Goal: Transaction & Acquisition: Purchase product/service

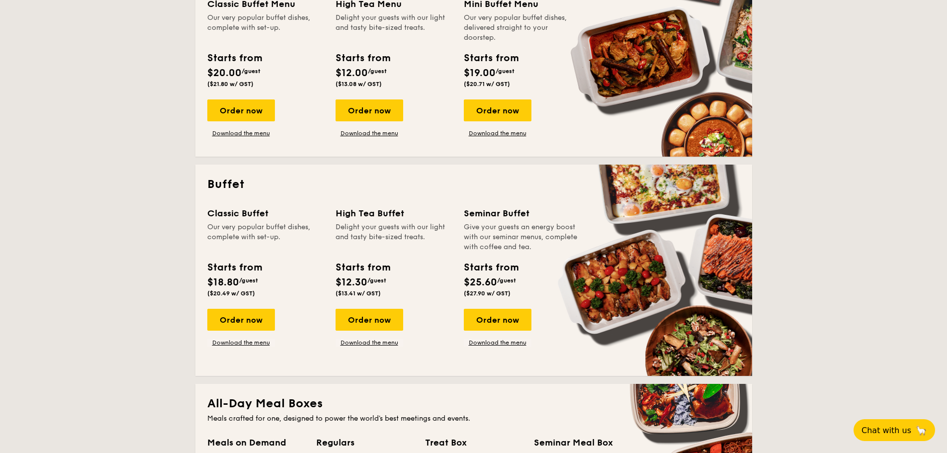
scroll to position [287, 0]
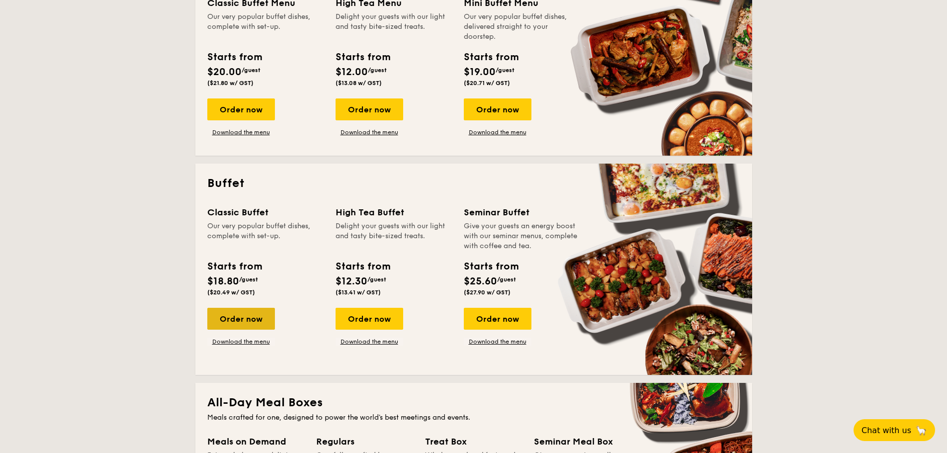
click at [253, 319] on div "Order now" at bounding box center [241, 319] width 68 height 22
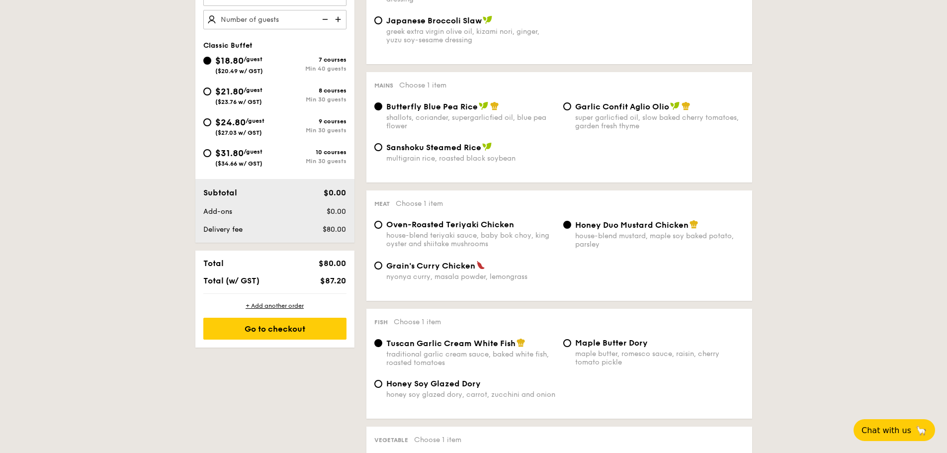
scroll to position [344, 0]
click at [456, 227] on span "Oven-Roasted Teriyaki Chicken" at bounding box center [450, 223] width 128 height 9
click at [382, 227] on input "Oven-Roasted Teriyaki Chicken house-blend teriyaki sauce, baby bok choy, king o…" at bounding box center [378, 224] width 8 height 8
radio input "true"
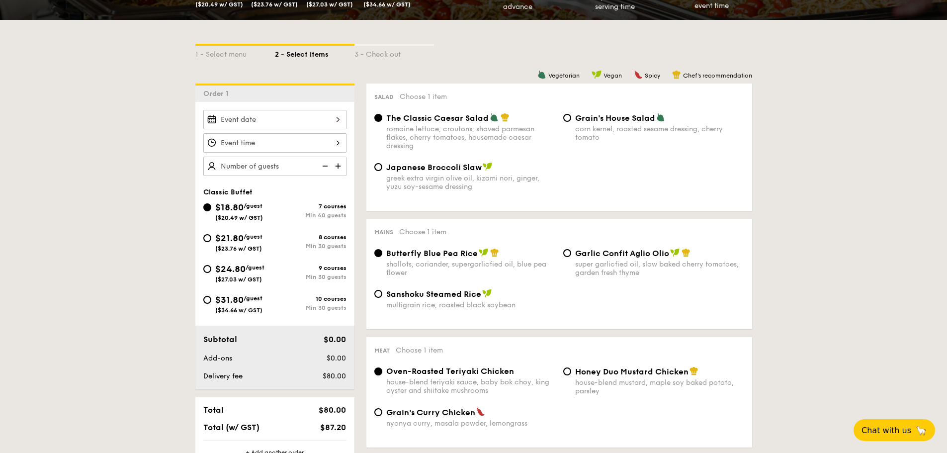
scroll to position [197, 0]
click at [263, 126] on input "Smoked Mesquite Whole Chicken brined in our in-house blend of herbs and spices,…" at bounding box center [274, 118] width 143 height 19
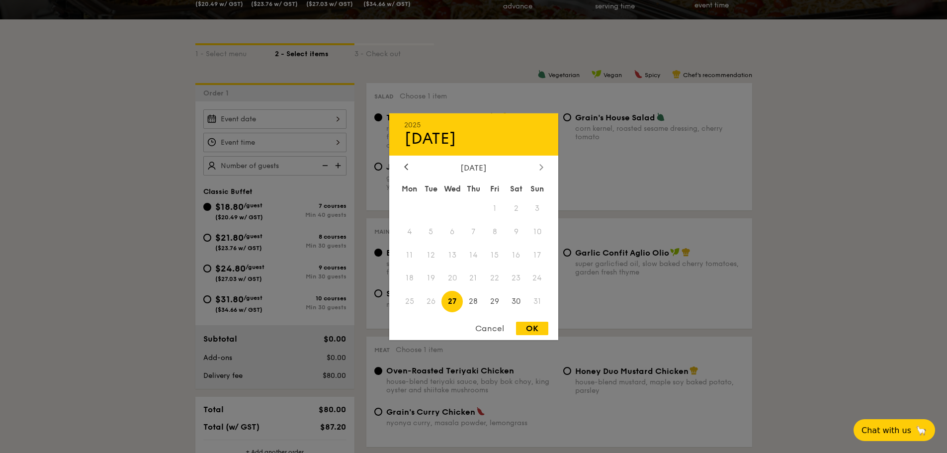
click at [541, 165] on icon at bounding box center [540, 167] width 3 height 6
click at [470, 280] on span "23" at bounding box center [473, 277] width 21 height 21
click at [532, 328] on div "OK" at bounding box center [532, 328] width 32 height 13
type input "[DATE]"
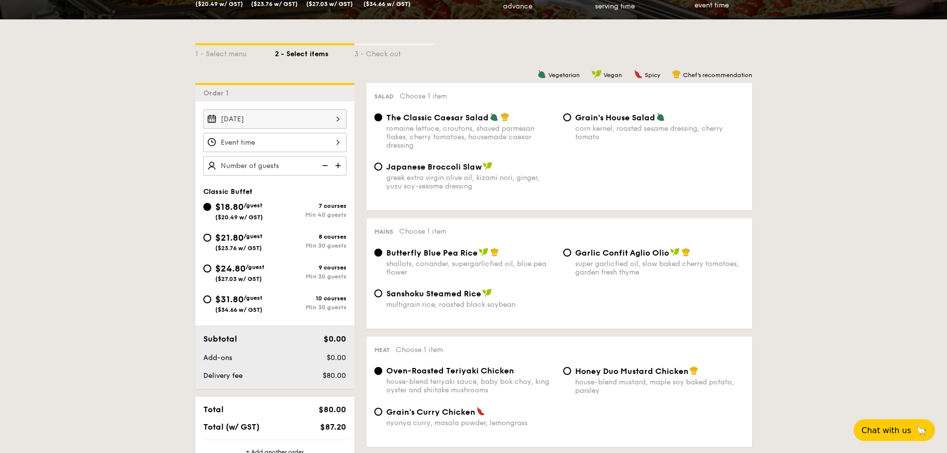
click at [298, 142] on input "Smoked Mesquite Whole Chicken brined in our in-house blend of herbs and spices,…" at bounding box center [274, 142] width 143 height 19
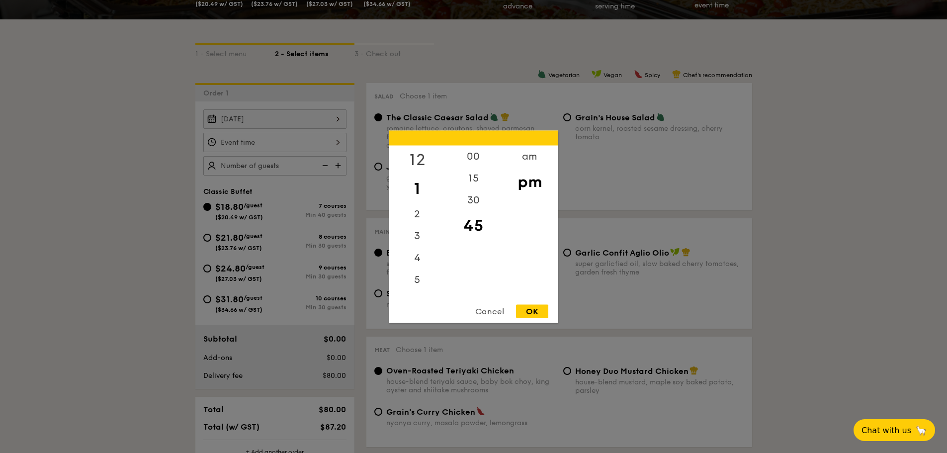
click at [419, 158] on div "12" at bounding box center [417, 159] width 56 height 29
click at [472, 155] on div "00" at bounding box center [473, 159] width 56 height 29
click at [528, 310] on div "OK" at bounding box center [532, 310] width 32 height 13
type input "12:00PM"
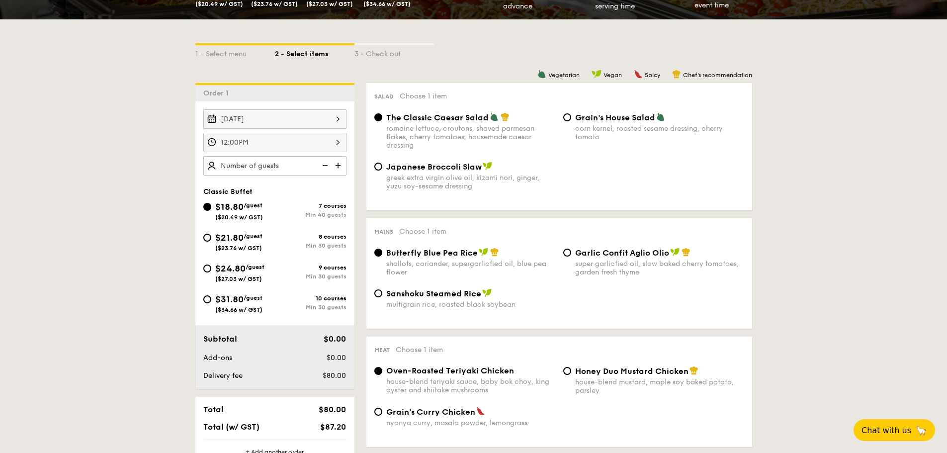
click at [285, 167] on input "text" at bounding box center [274, 165] width 143 height 19
type input "200 guests"
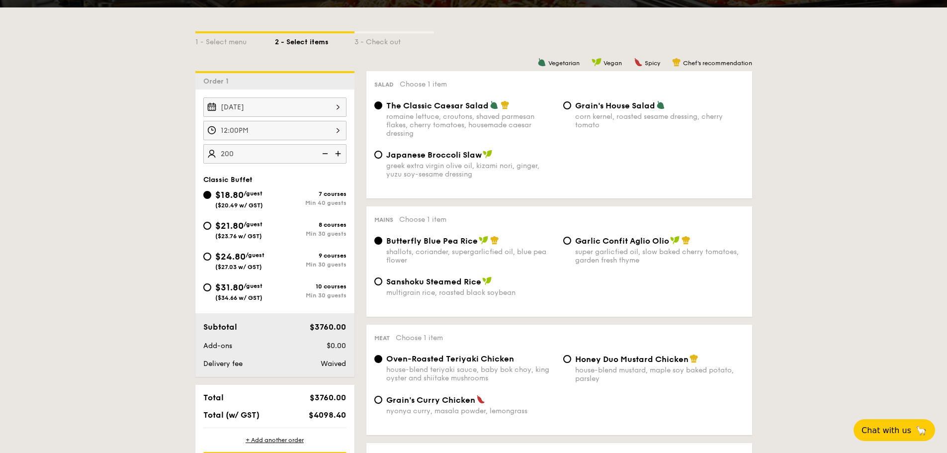
scroll to position [219, 0]
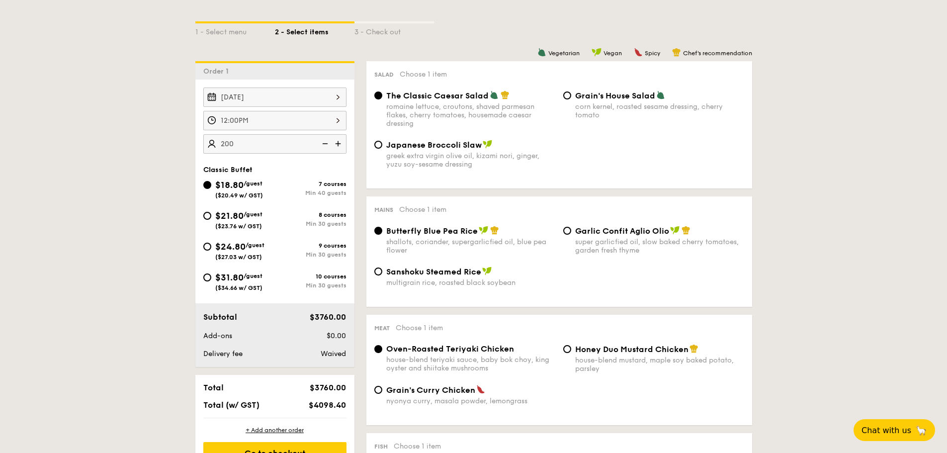
click at [564, 235] on div "Garlic Confit Aglio Olio super garlicfied oil, slow baked cherry tomatoes, gard…" at bounding box center [653, 240] width 189 height 29
click at [567, 232] on input "Garlic Confit Aglio Olio super garlicfied oil, slow baked cherry tomatoes, gard…" at bounding box center [567, 231] width 8 height 8
radio input "true"
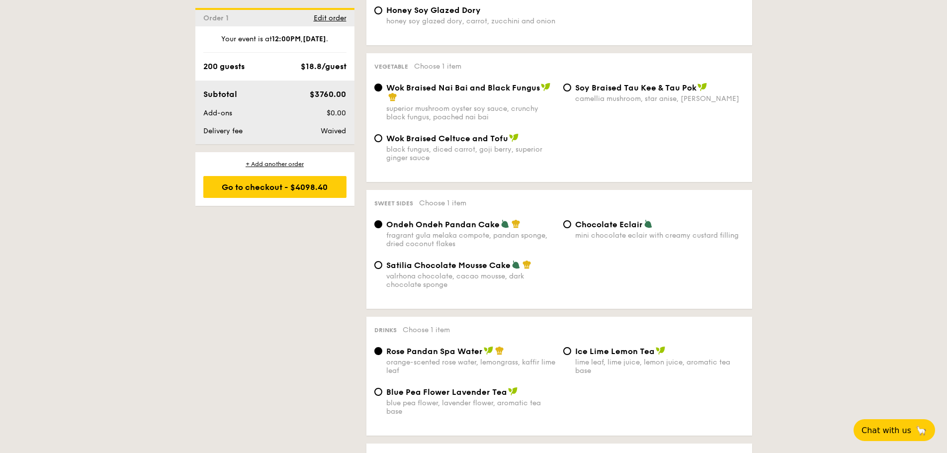
scroll to position [718, 0]
click at [497, 263] on span "Satilia Chocolate Mousse Cake" at bounding box center [448, 263] width 124 height 9
click at [382, 263] on input "Satilia Chocolate Mousse Cake valrhona chocolate, cacao mousse, dark chocolate …" at bounding box center [378, 264] width 8 height 8
radio input "true"
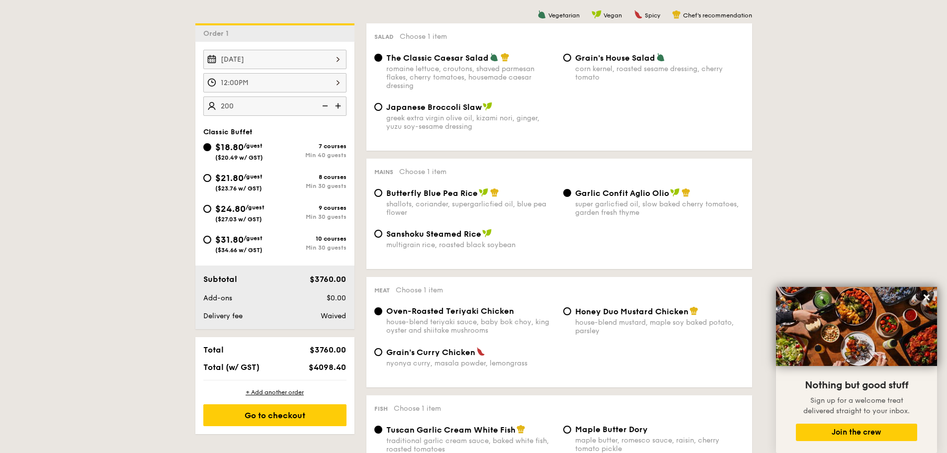
scroll to position [0, 0]
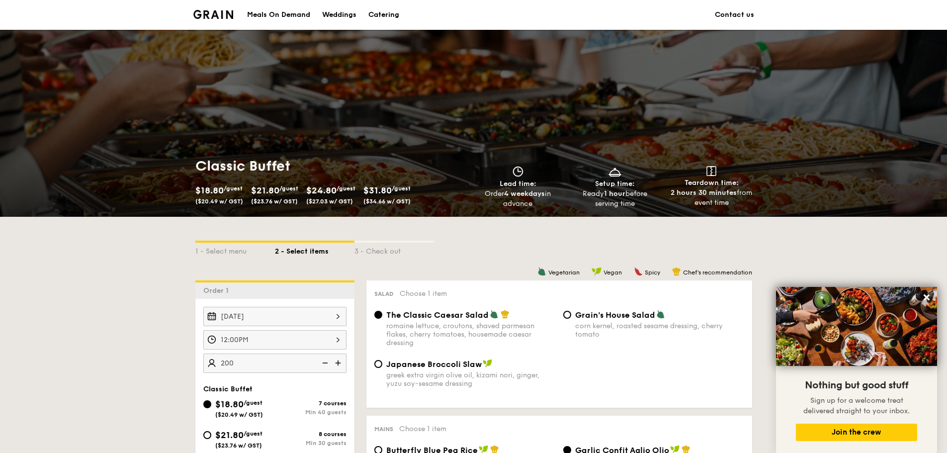
click at [383, 11] on div "Catering" at bounding box center [383, 15] width 31 height 30
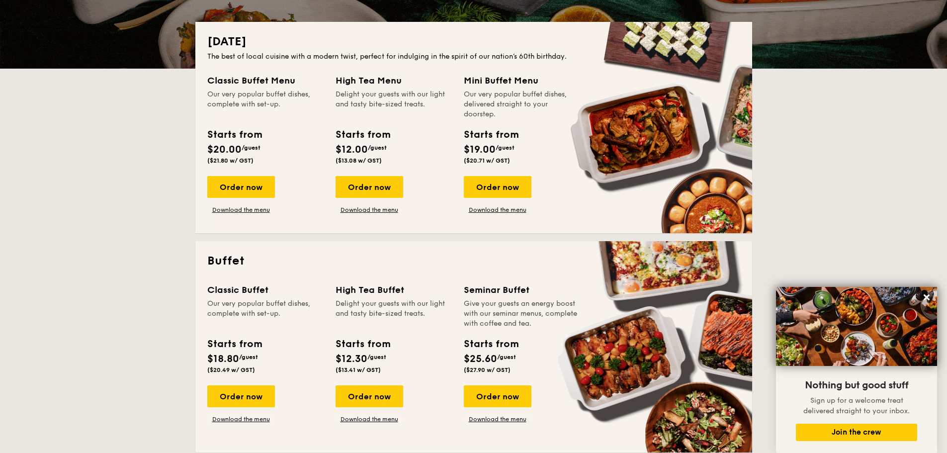
scroll to position [298, 0]
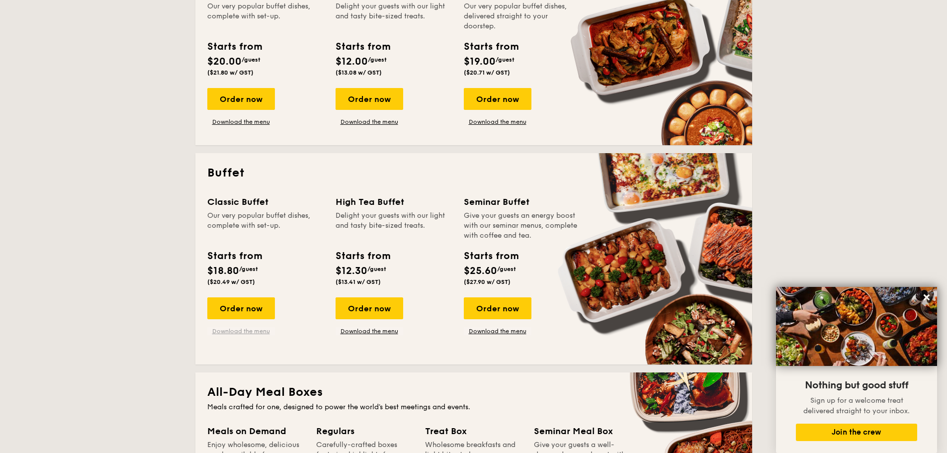
click at [266, 334] on link "Download the menu" at bounding box center [241, 331] width 68 height 8
click at [366, 333] on link "Download the menu" at bounding box center [369, 331] width 68 height 8
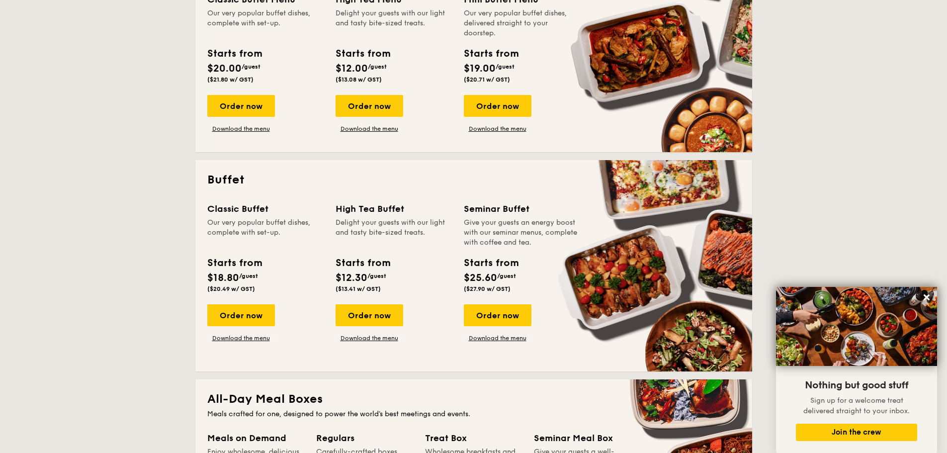
scroll to position [352, 0]
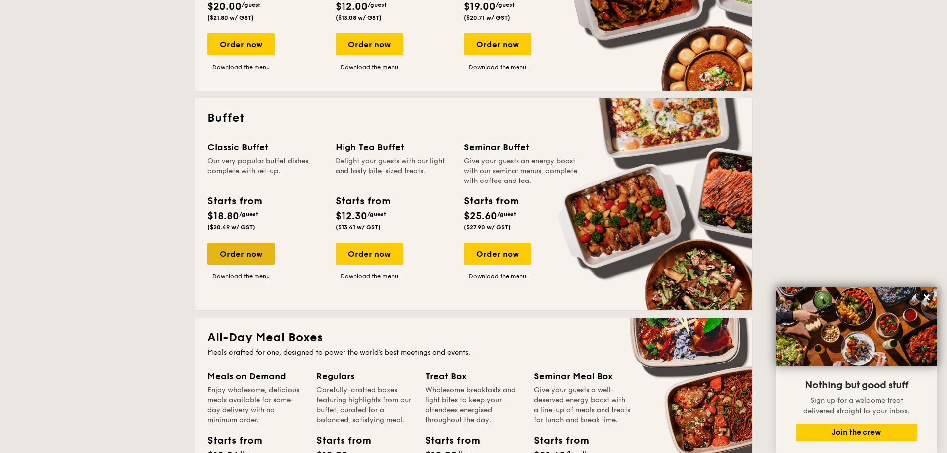
click at [249, 253] on div "Order now" at bounding box center [241, 254] width 68 height 22
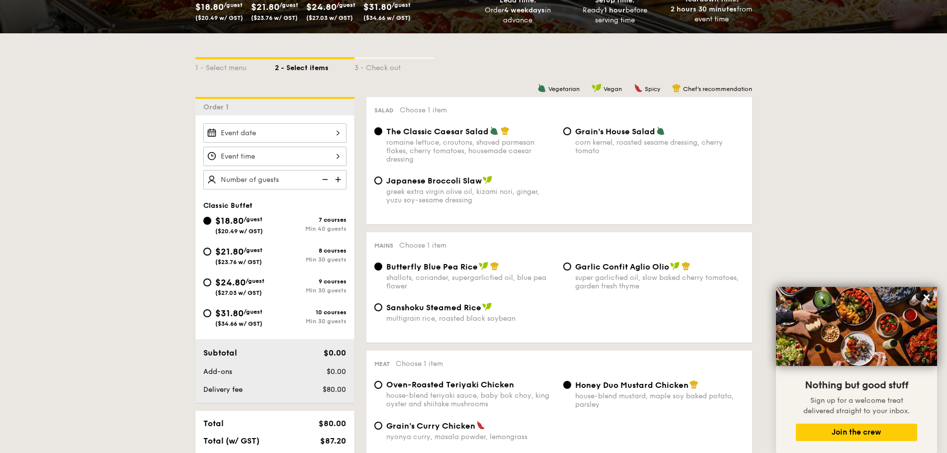
scroll to position [219, 0]
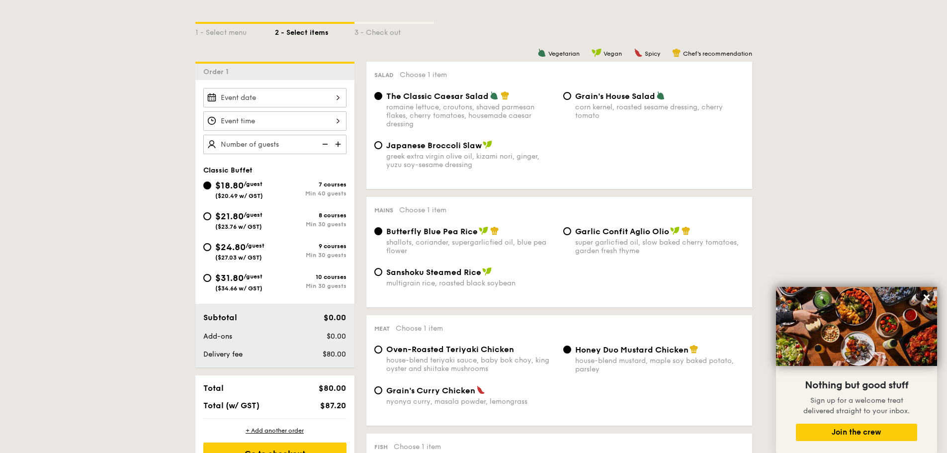
click at [304, 103] on input "Smoked Mesquite Whole Chicken brined in our in-house blend of herbs and spices,…" at bounding box center [274, 97] width 143 height 19
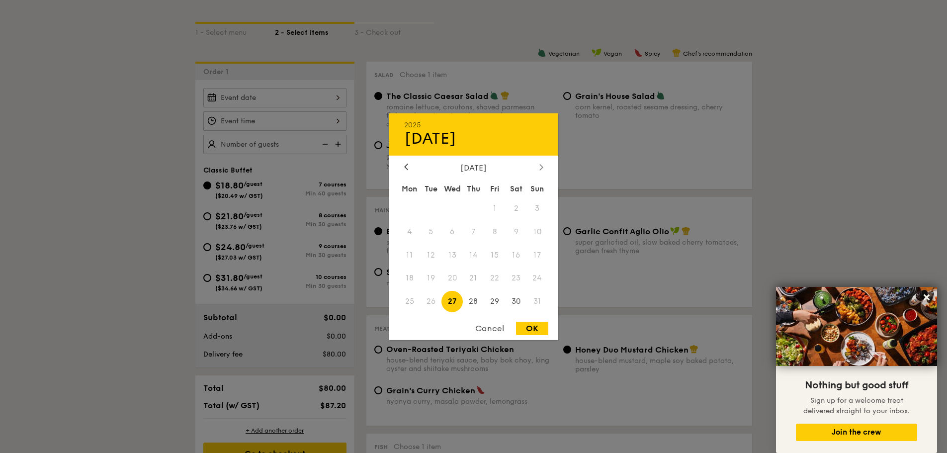
click at [537, 167] on div at bounding box center [541, 167] width 9 height 9
click at [471, 273] on span "23" at bounding box center [473, 277] width 21 height 21
click at [523, 330] on div "OK" at bounding box center [532, 328] width 32 height 13
type input "[DATE]"
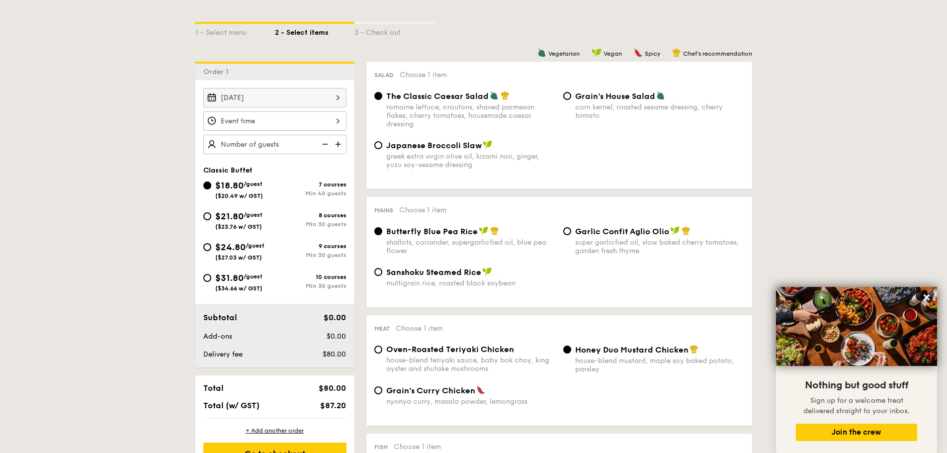
click at [300, 122] on input "Smoked Mesquite Whole Chicken brined in our in-house blend of herbs and spices,…" at bounding box center [274, 120] width 143 height 19
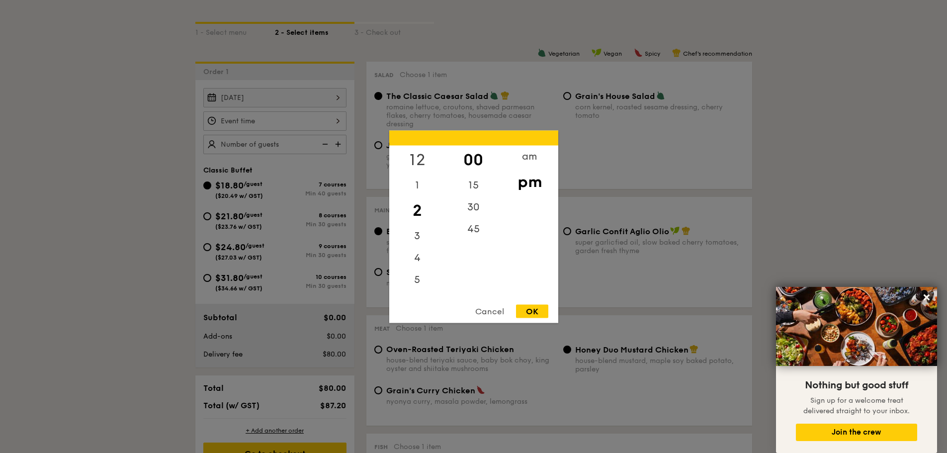
click at [415, 160] on div "12" at bounding box center [417, 159] width 56 height 29
click at [303, 202] on div at bounding box center [473, 226] width 947 height 453
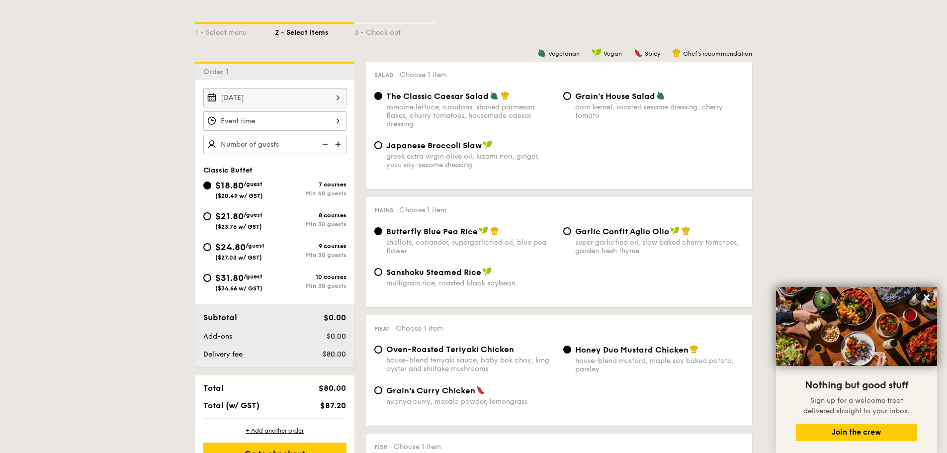
click at [272, 120] on input "Smoked Mesquite Whole Chicken brined in our in-house blend of herbs and spices,…" at bounding box center [274, 120] width 143 height 19
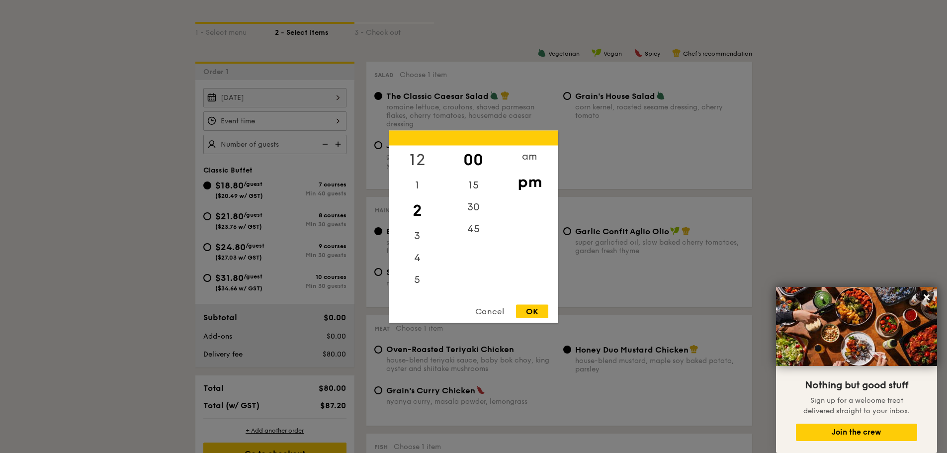
click at [420, 151] on div "12" at bounding box center [417, 159] width 56 height 29
click at [526, 310] on div "OK" at bounding box center [532, 310] width 32 height 13
type input "12:00PM"
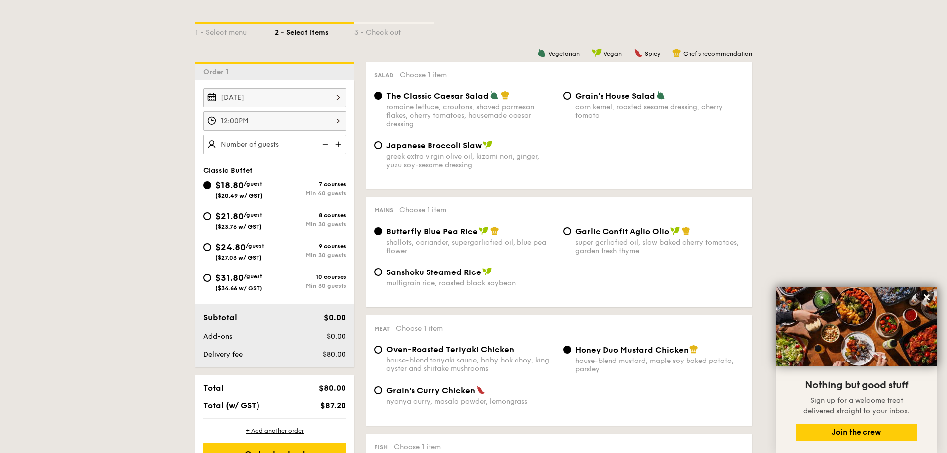
click at [300, 148] on input "text" at bounding box center [274, 144] width 143 height 19
type input "200 guests"
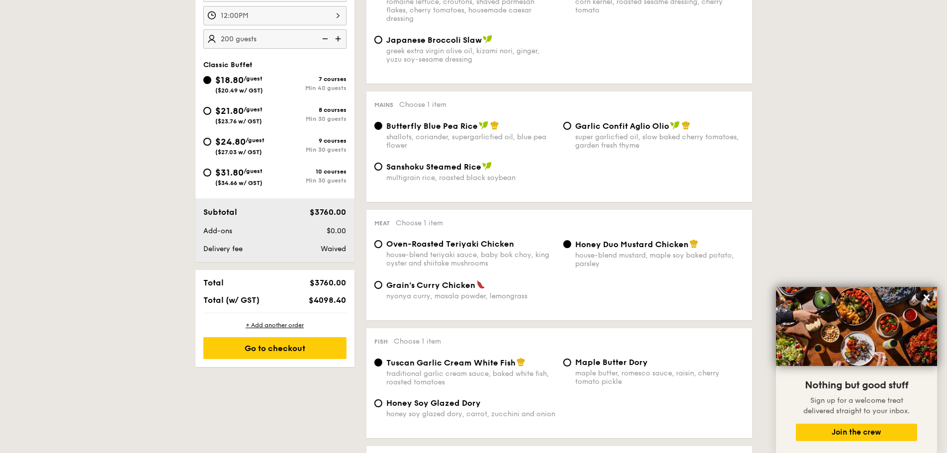
scroll to position [325, 0]
click at [305, 351] on div "Go to checkout" at bounding box center [274, 347] width 143 height 22
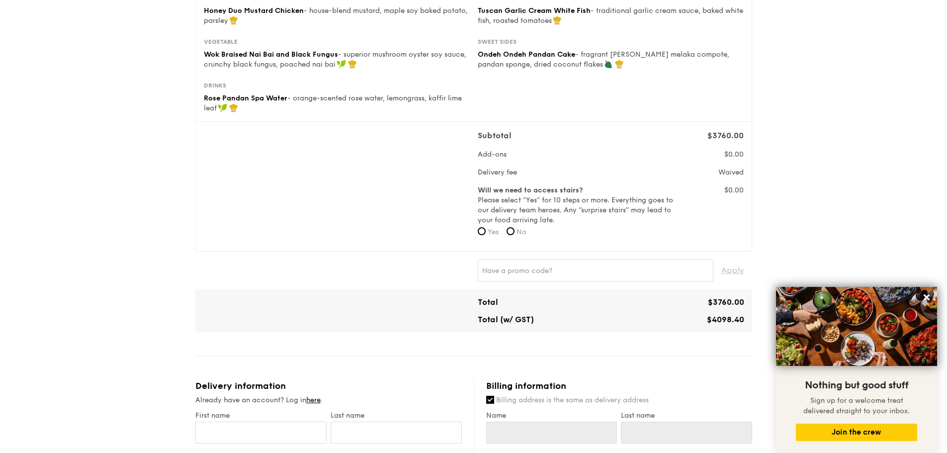
scroll to position [207, 0]
click at [513, 232] on input "No" at bounding box center [510, 231] width 8 height 8
radio input "true"
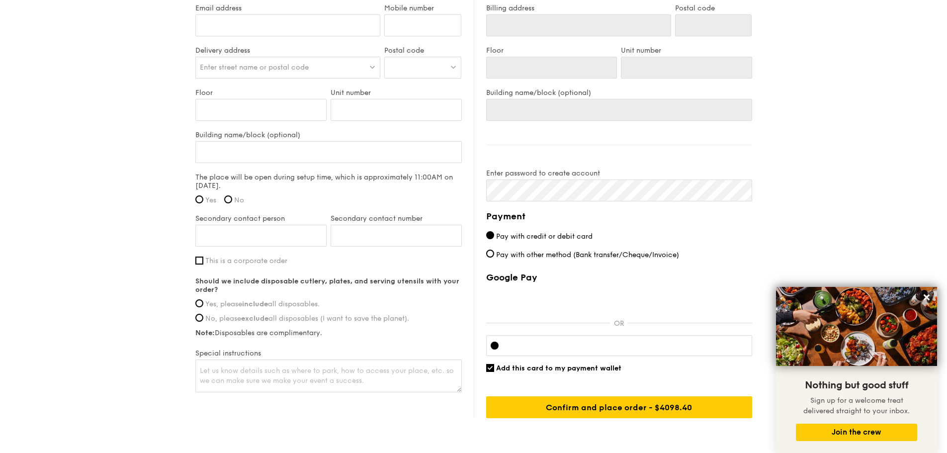
scroll to position [656, 0]
click at [282, 302] on span "Yes, please include all disposables." at bounding box center [262, 303] width 114 height 8
click at [203, 302] on input "Yes, please include all disposables." at bounding box center [199, 303] width 8 height 8
radio input "true"
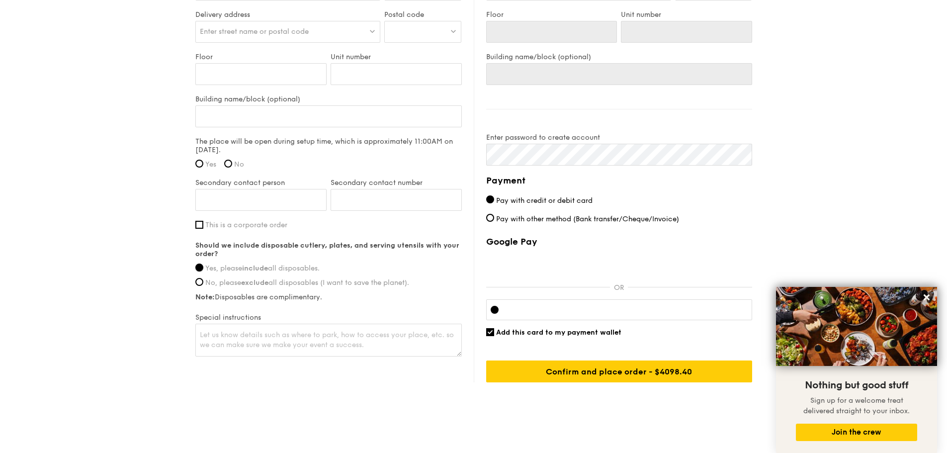
scroll to position [700, 0]
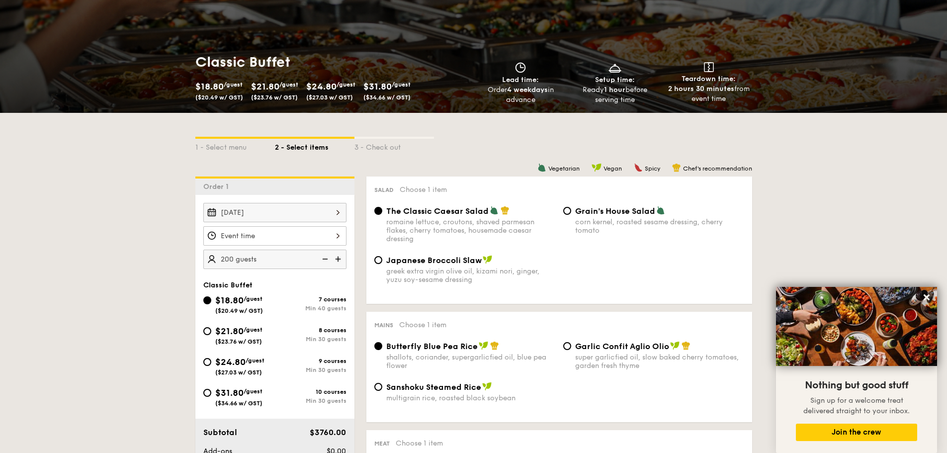
scroll to position [76, 0]
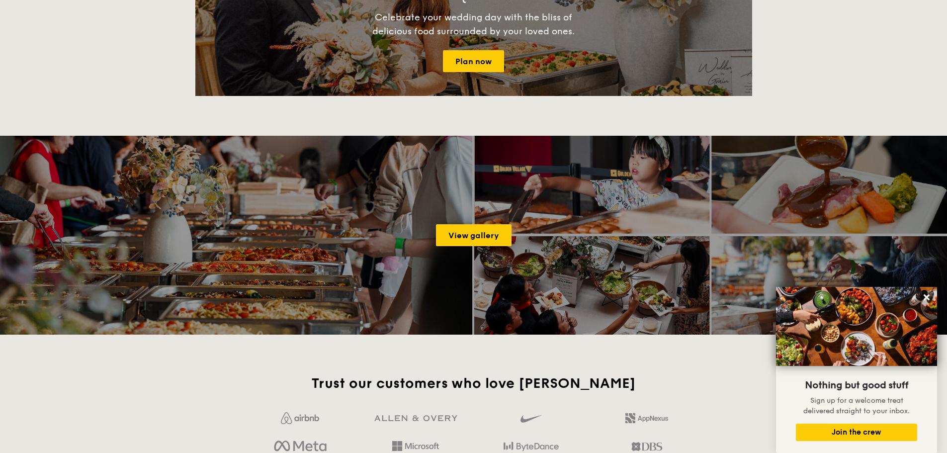
scroll to position [1444, 0]
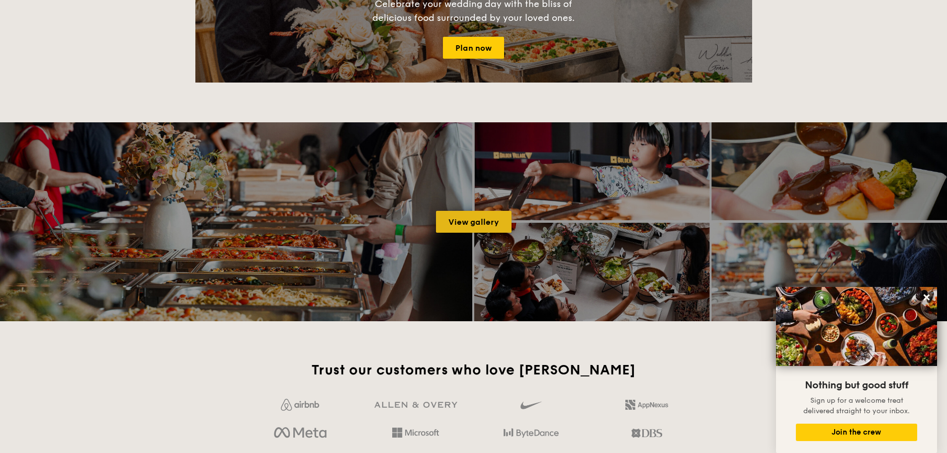
click at [457, 220] on link "View gallery" at bounding box center [474, 222] width 76 height 22
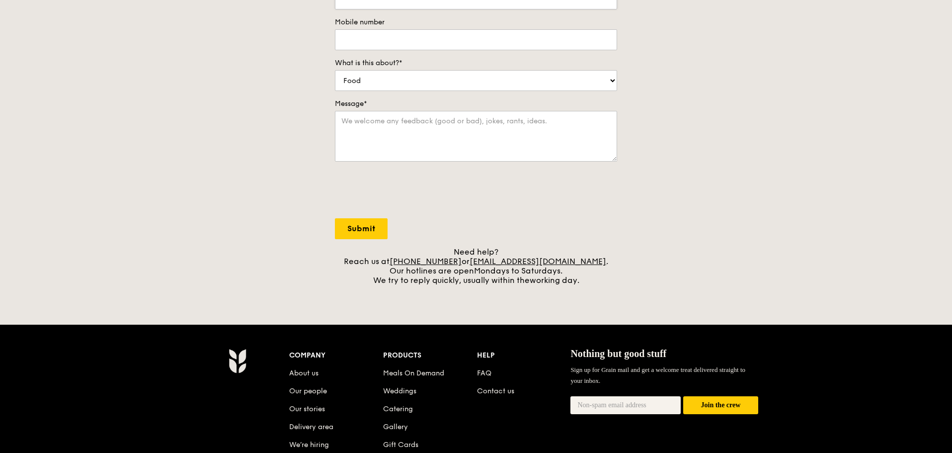
scroll to position [239, 0]
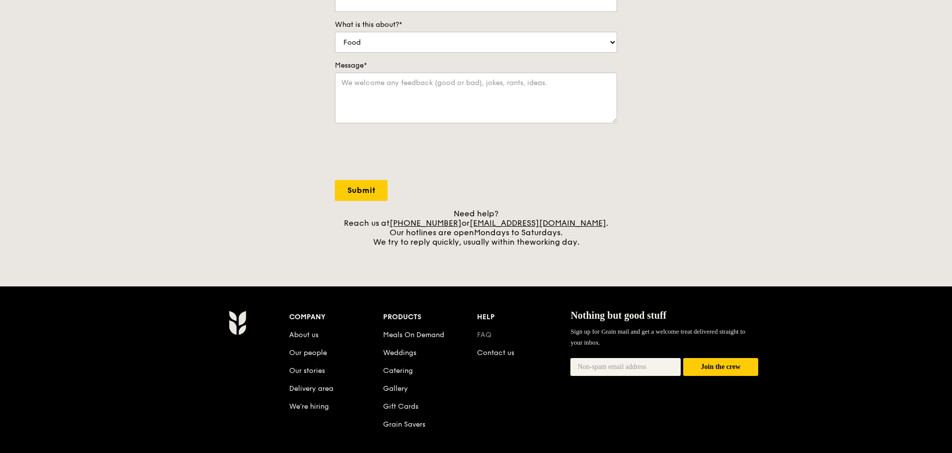
click at [485, 335] on link "FAQ" at bounding box center [484, 335] width 14 height 8
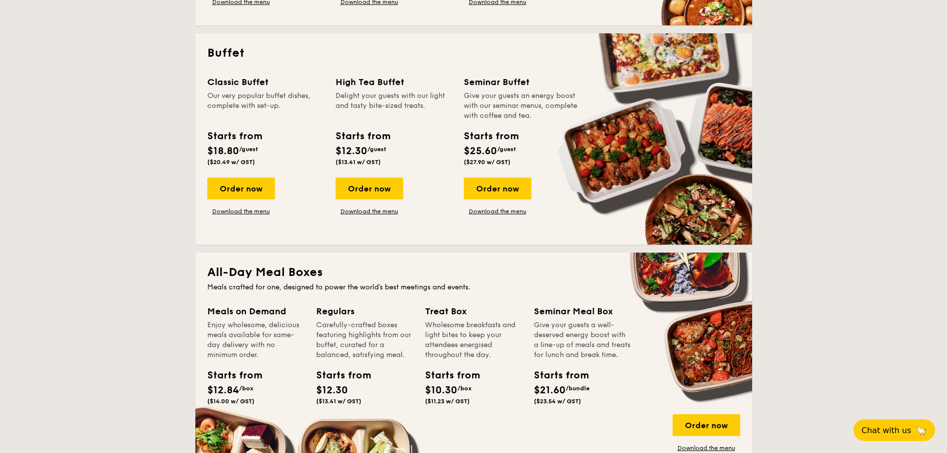
scroll to position [390, 0]
